Goal: Task Accomplishment & Management: Manage account settings

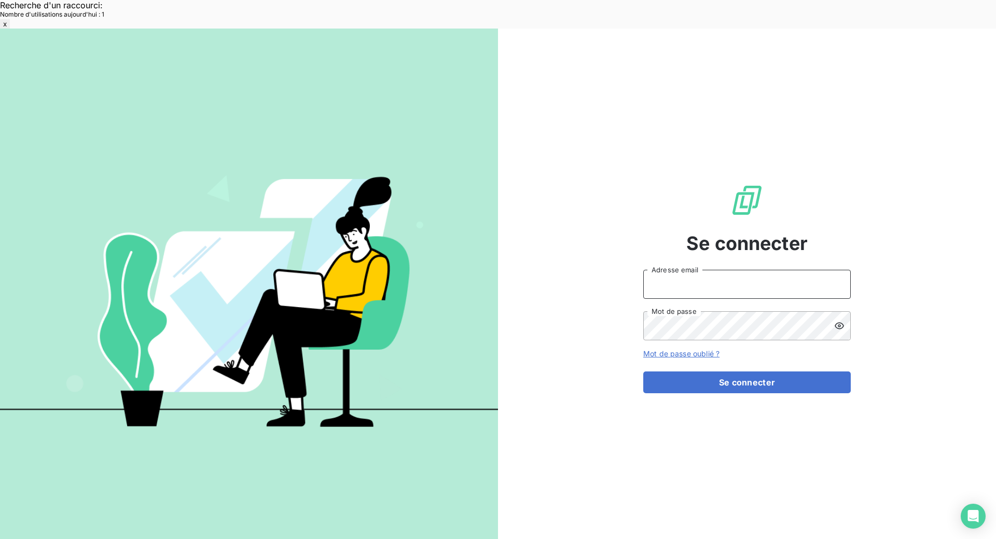
type input "met-france@recouvrement.met.com"
click at [739, 371] on button "Se connecter" at bounding box center [746, 382] width 207 height 22
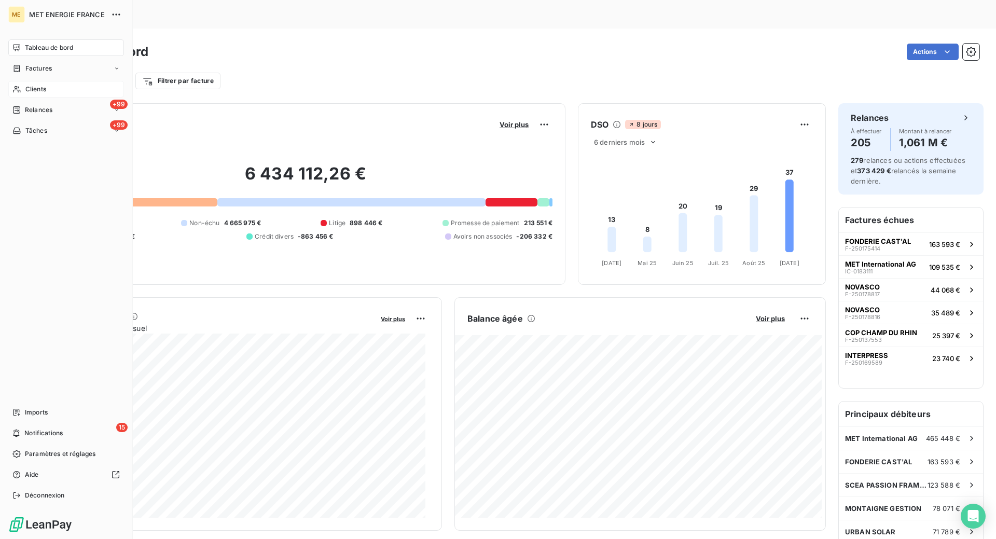
click at [37, 93] on span "Clients" at bounding box center [35, 89] width 21 height 9
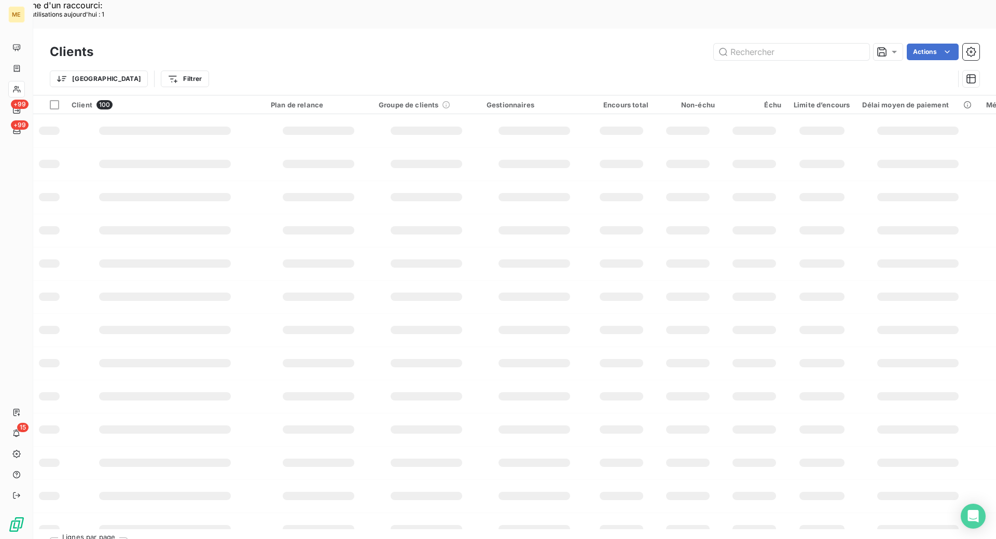
click at [753, 44] on input "text" at bounding box center [792, 52] width 156 height 17
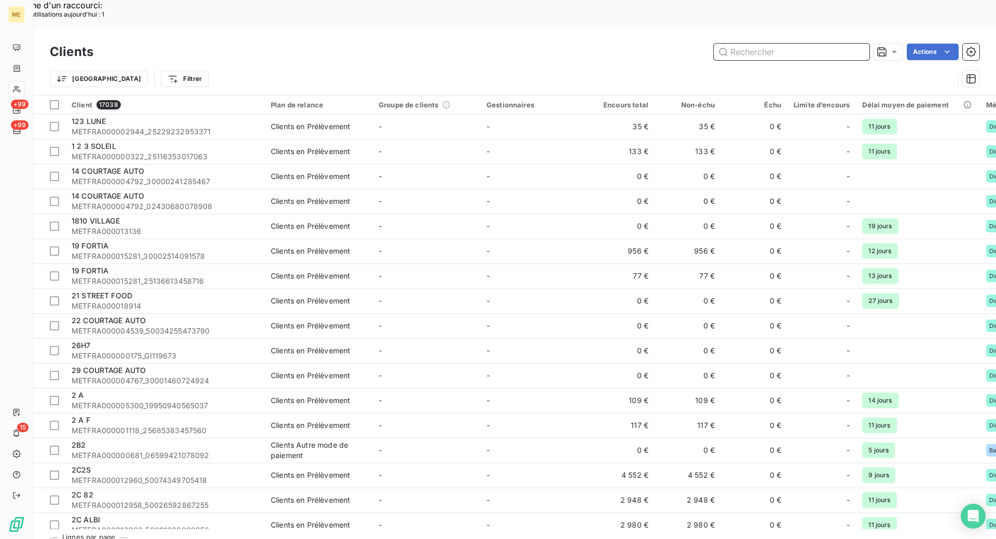
paste input "METFRA000004850"
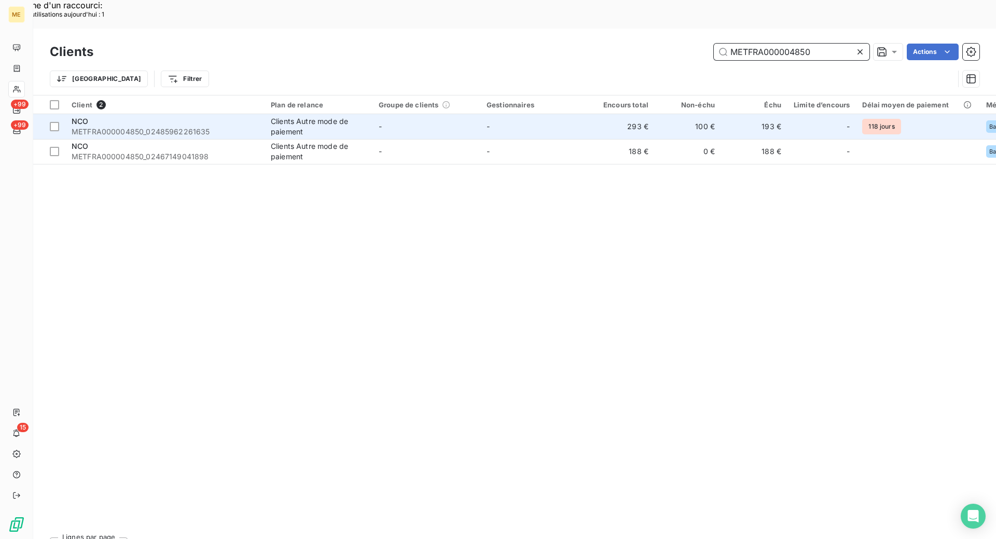
type input "METFRA000004850"
click at [220, 127] on span "METFRA000004850_02485962261635" at bounding box center [165, 132] width 187 height 10
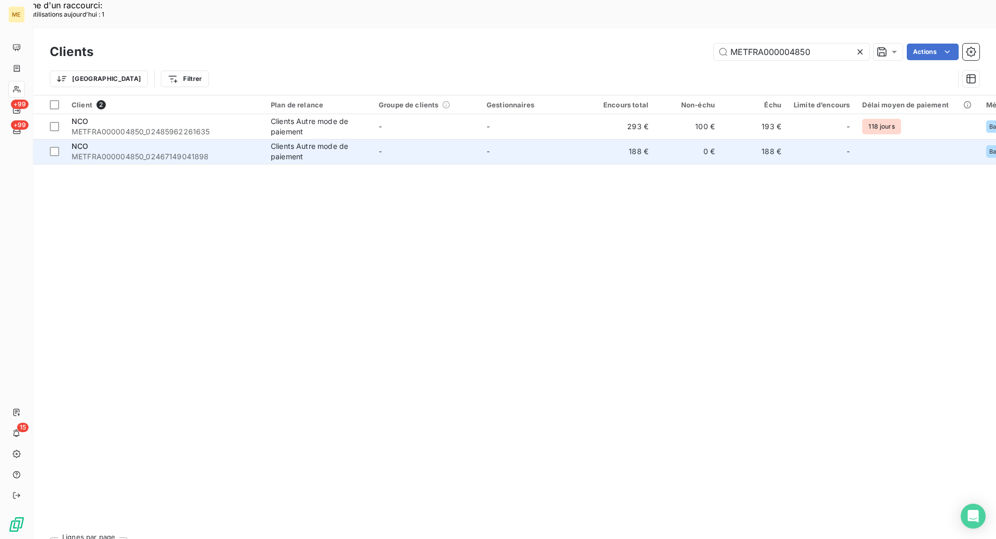
click at [233, 151] on span "METFRA000004850_02467149041898" at bounding box center [165, 156] width 187 height 10
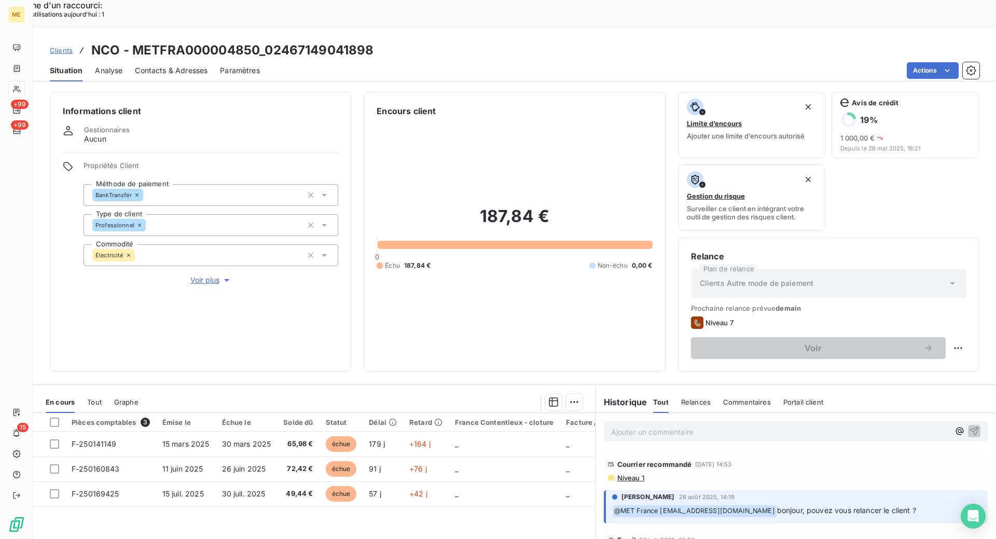
click at [171, 65] on span "Contacts & Adresses" at bounding box center [171, 70] width 73 height 10
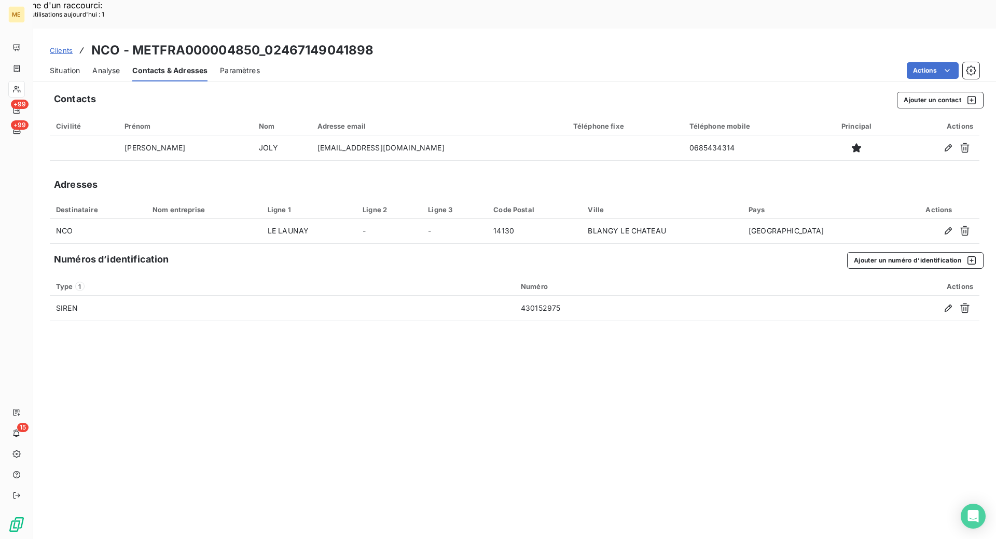
click at [60, 65] on span "Situation" at bounding box center [65, 70] width 30 height 10
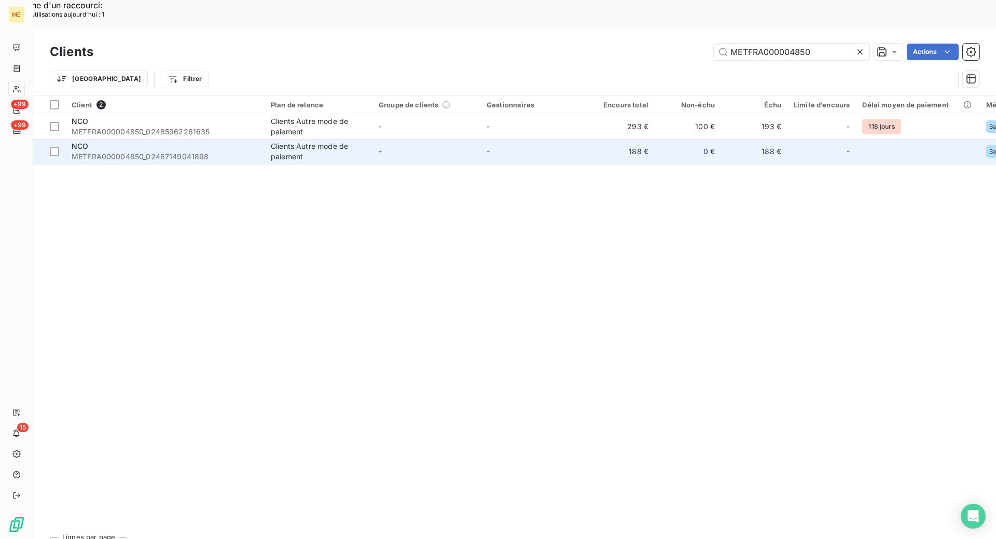
click at [255, 151] on span "METFRA000004850_02467149041898" at bounding box center [165, 156] width 187 height 10
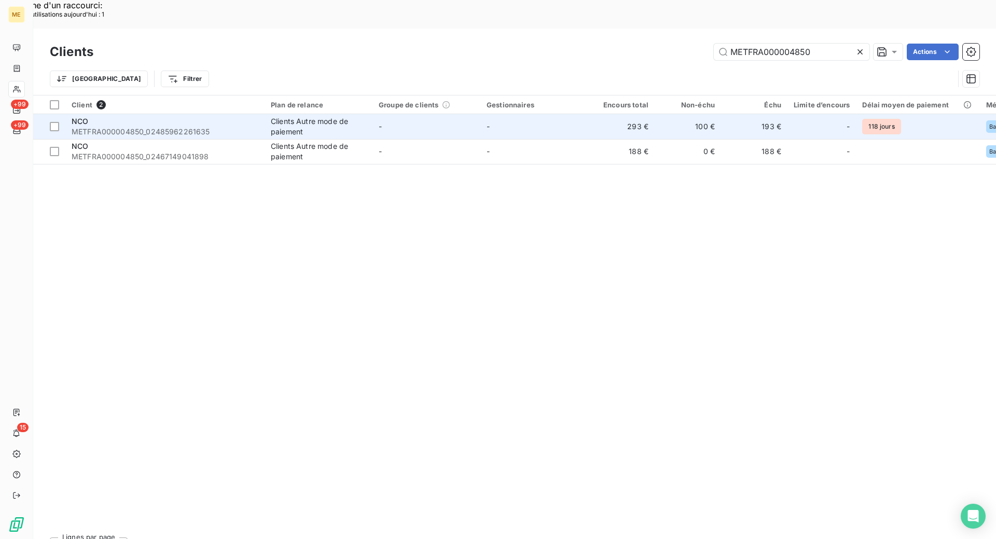
click at [265, 114] on td "Clients Autre mode de paiement" at bounding box center [319, 126] width 108 height 25
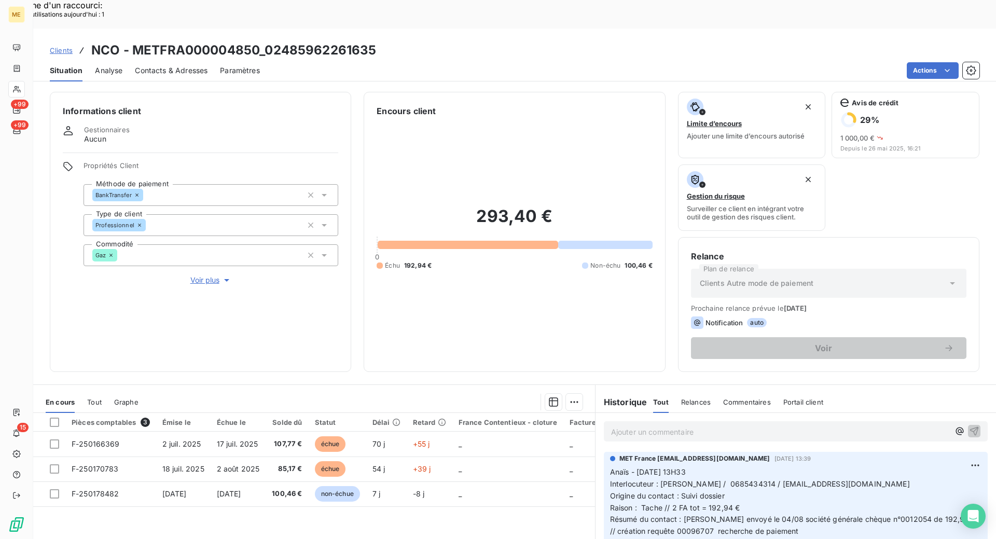
click at [169, 65] on span "Contacts & Adresses" at bounding box center [171, 70] width 73 height 10
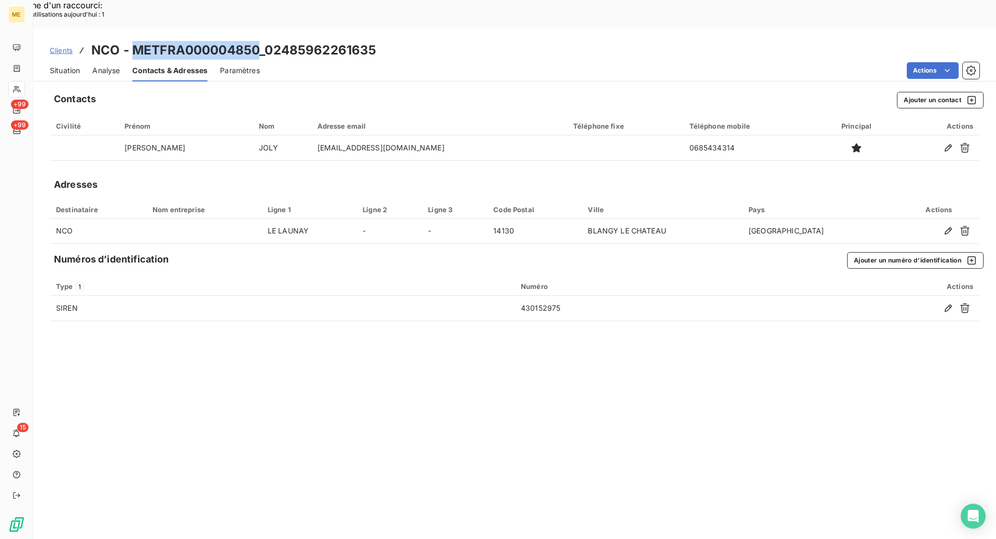
drag, startPoint x: 259, startPoint y: 18, endPoint x: 131, endPoint y: 19, distance: 128.1
click at [131, 41] on h3 "NCO - METFRA000004850_02485962261635" at bounding box center [233, 50] width 285 height 19
copy h3 "METFRA000004850"
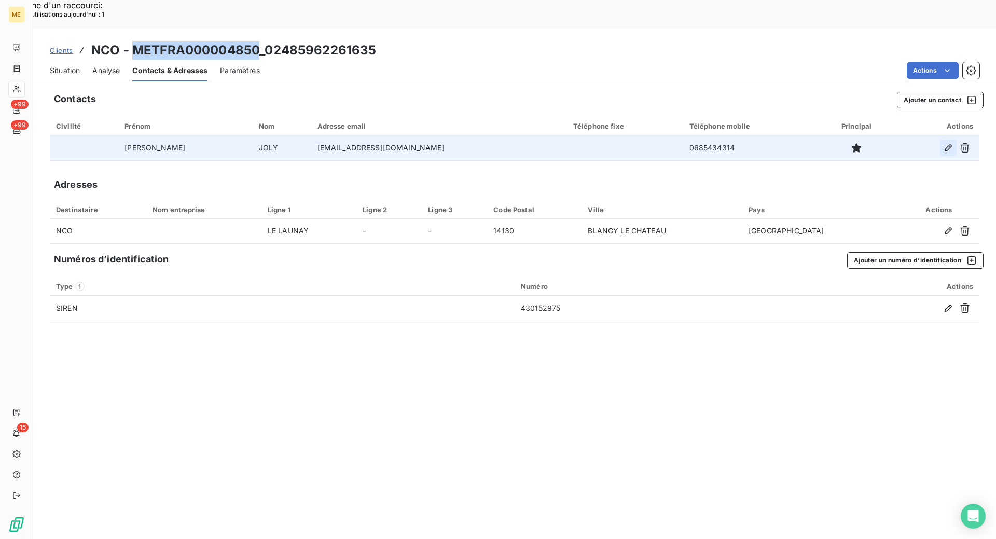
click at [948, 144] on icon "button" at bounding box center [948, 147] width 7 height 7
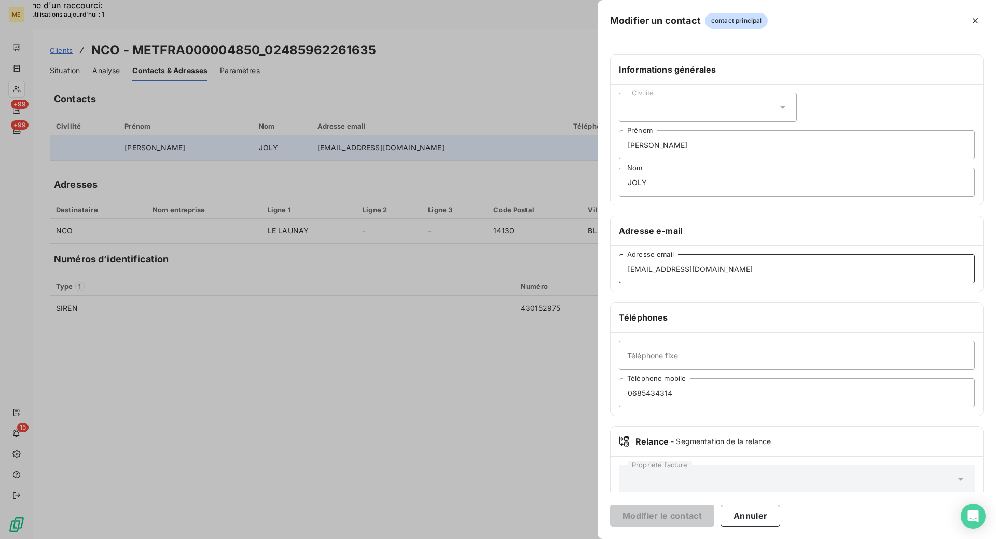
drag, startPoint x: 755, startPoint y: 273, endPoint x: 630, endPoint y: 268, distance: 124.6
click at [630, 268] on input "[EMAIL_ADDRESS][DOMAIN_NAME]" at bounding box center [797, 268] width 356 height 29
paste input "[DOMAIN_NAME]"
type input "[EMAIL_ADDRESS][DOMAIN_NAME]"
click at [666, 517] on button "Modifier le contact" at bounding box center [662, 516] width 104 height 22
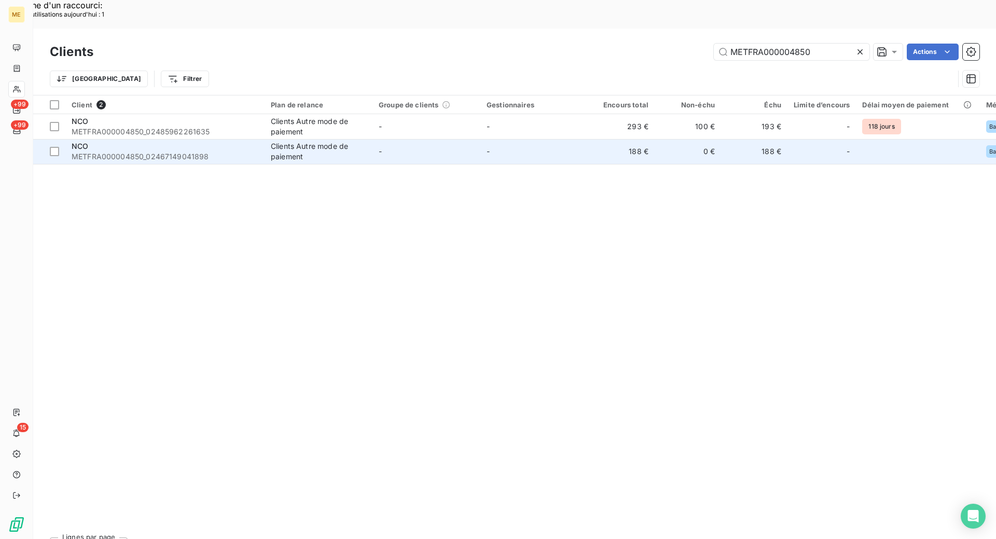
click at [251, 151] on span "METFRA000004850_02467149041898" at bounding box center [165, 156] width 187 height 10
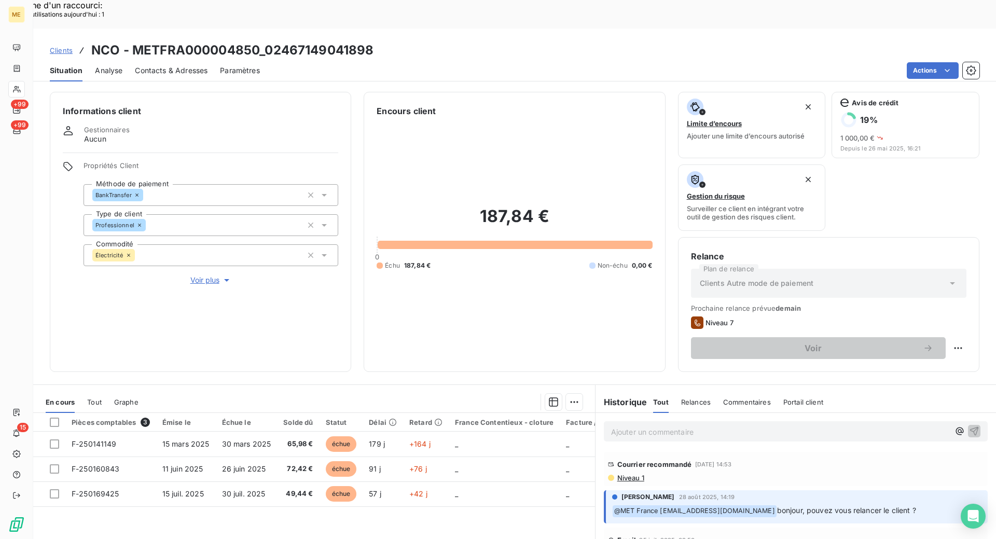
click at [184, 65] on span "Contacts & Adresses" at bounding box center [171, 70] width 73 height 10
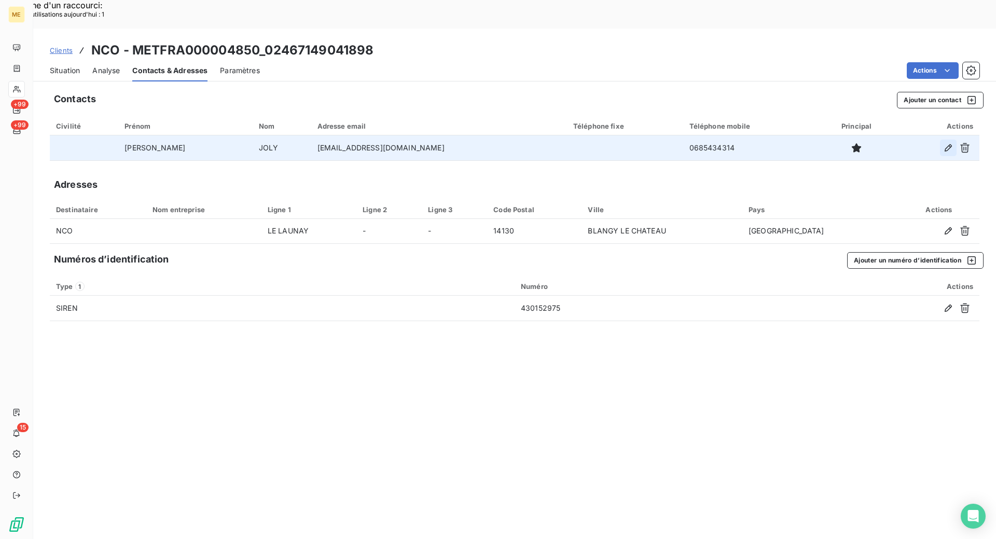
click at [946, 143] on icon "button" at bounding box center [948, 148] width 10 height 10
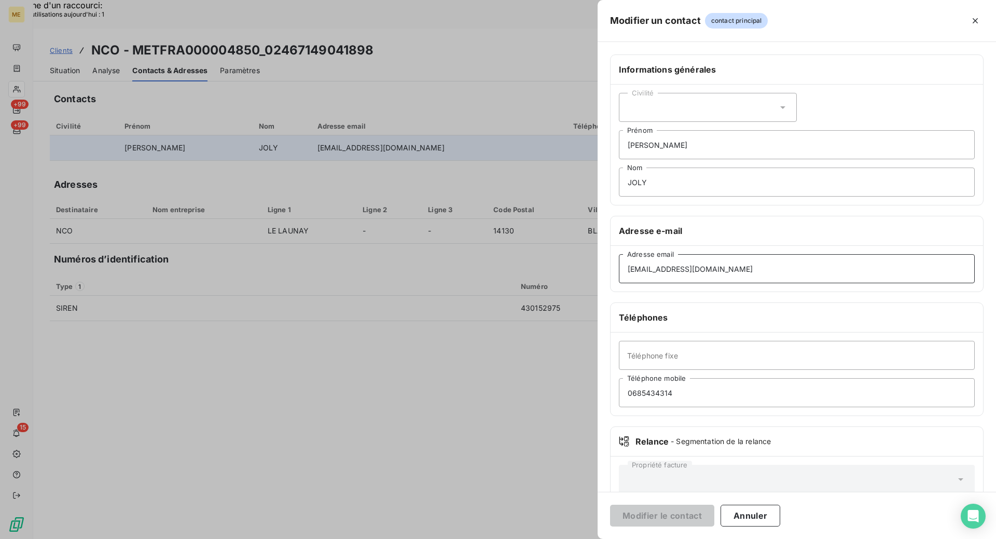
drag, startPoint x: 741, startPoint y: 270, endPoint x: 633, endPoint y: 266, distance: 108.0
click at [633, 266] on input "[EMAIL_ADDRESS][DOMAIN_NAME]" at bounding box center [797, 268] width 356 height 29
paste input "[EMAIL_ADDRESS][DOMAIN_NAME]"
click at [634, 268] on input "[EMAIL_ADDRESS][DOMAIN_NAME]" at bounding box center [797, 268] width 356 height 29
type input "[EMAIL_ADDRESS][DOMAIN_NAME]"
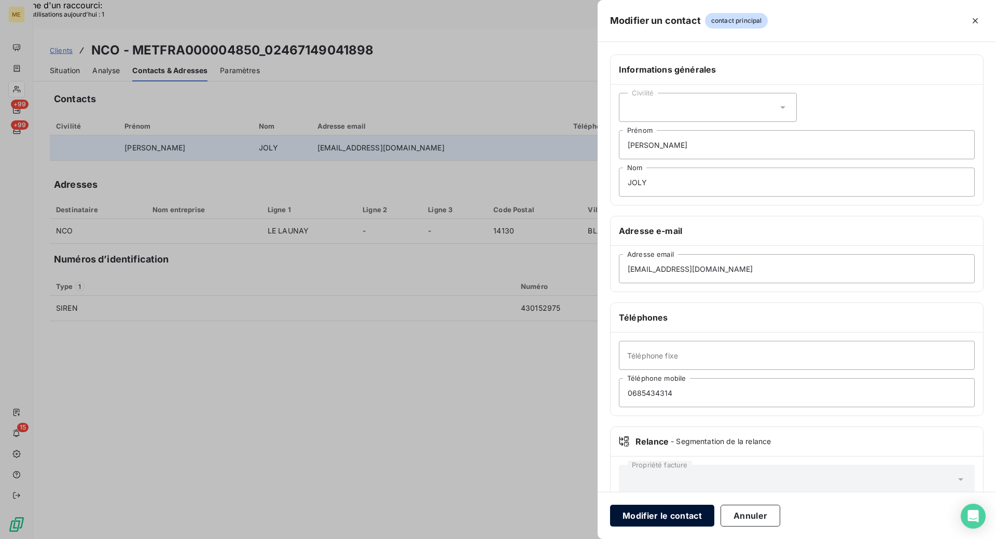
click at [692, 514] on button "Modifier le contact" at bounding box center [662, 516] width 104 height 22
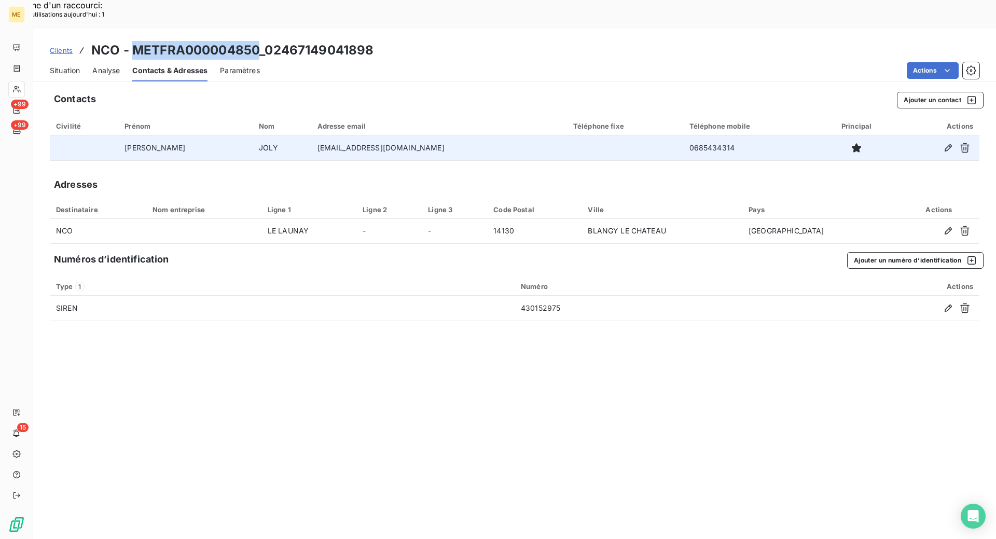
drag, startPoint x: 257, startPoint y: 19, endPoint x: 132, endPoint y: 19, distance: 125.0
click at [132, 41] on h3 "NCO - METFRA000004850_02467149041898" at bounding box center [232, 50] width 282 height 19
copy h3 "METFRA000004850"
drag, startPoint x: 397, startPoint y: 122, endPoint x: 268, endPoint y: 122, distance: 129.2
click at [268, 135] on tr "[PERSON_NAME] [EMAIL_ADDRESS][DOMAIN_NAME] 0685434314" at bounding box center [515, 147] width 930 height 25
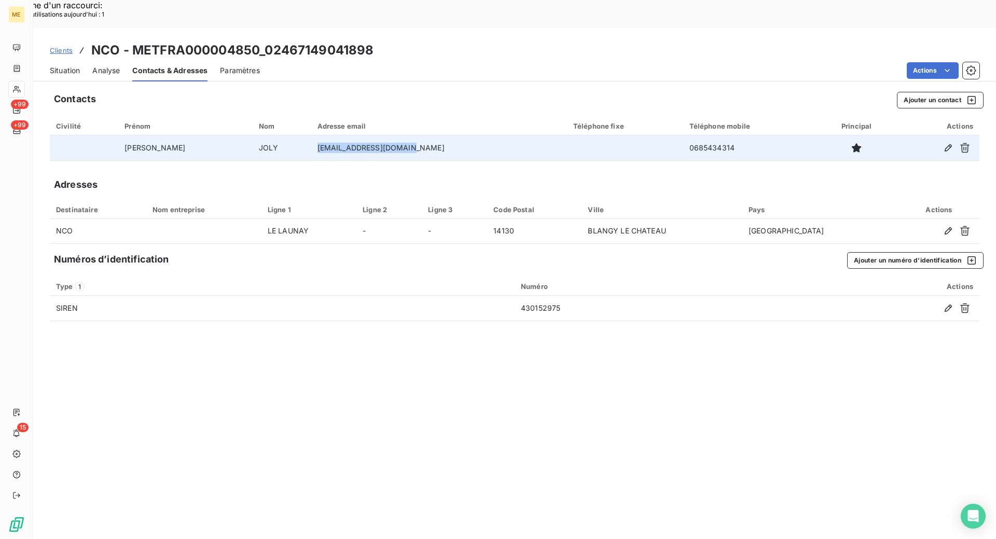
copy tr "[EMAIL_ADDRESS][DOMAIN_NAME]"
